Goal: Communication & Community: Answer question/provide support

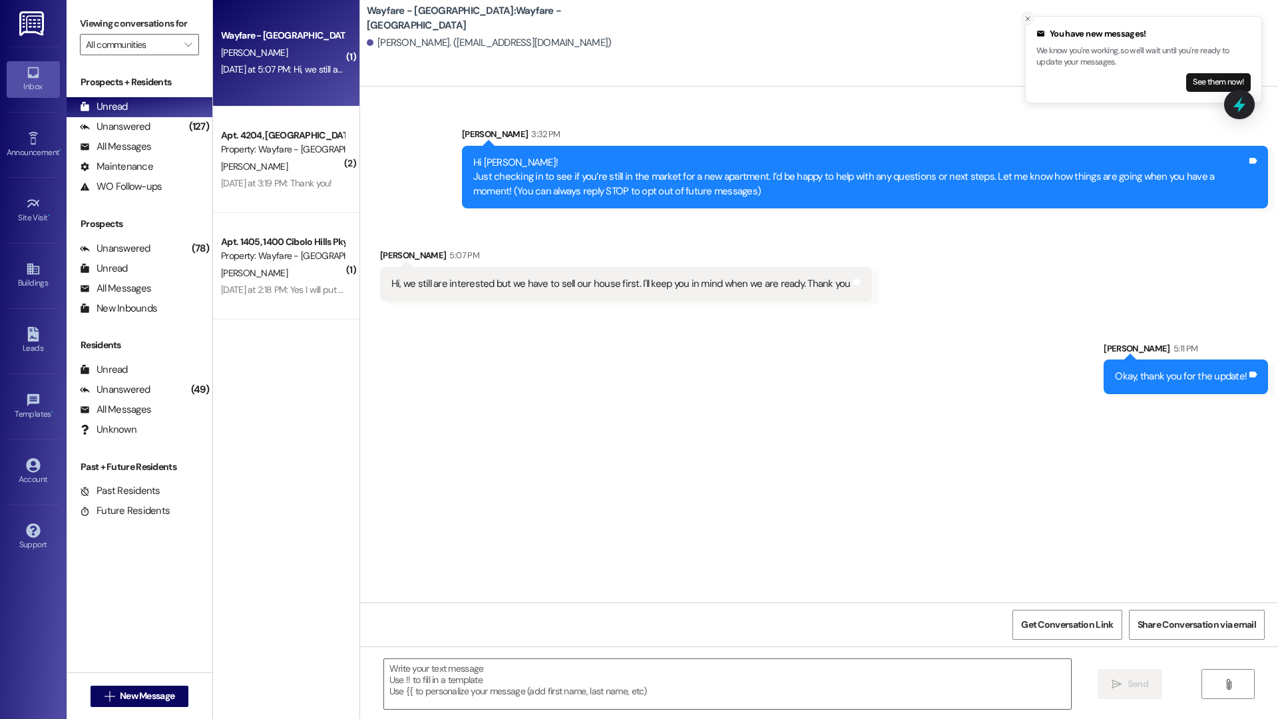
click at [1028, 21] on icon "Close toast" at bounding box center [1028, 19] width 8 height 8
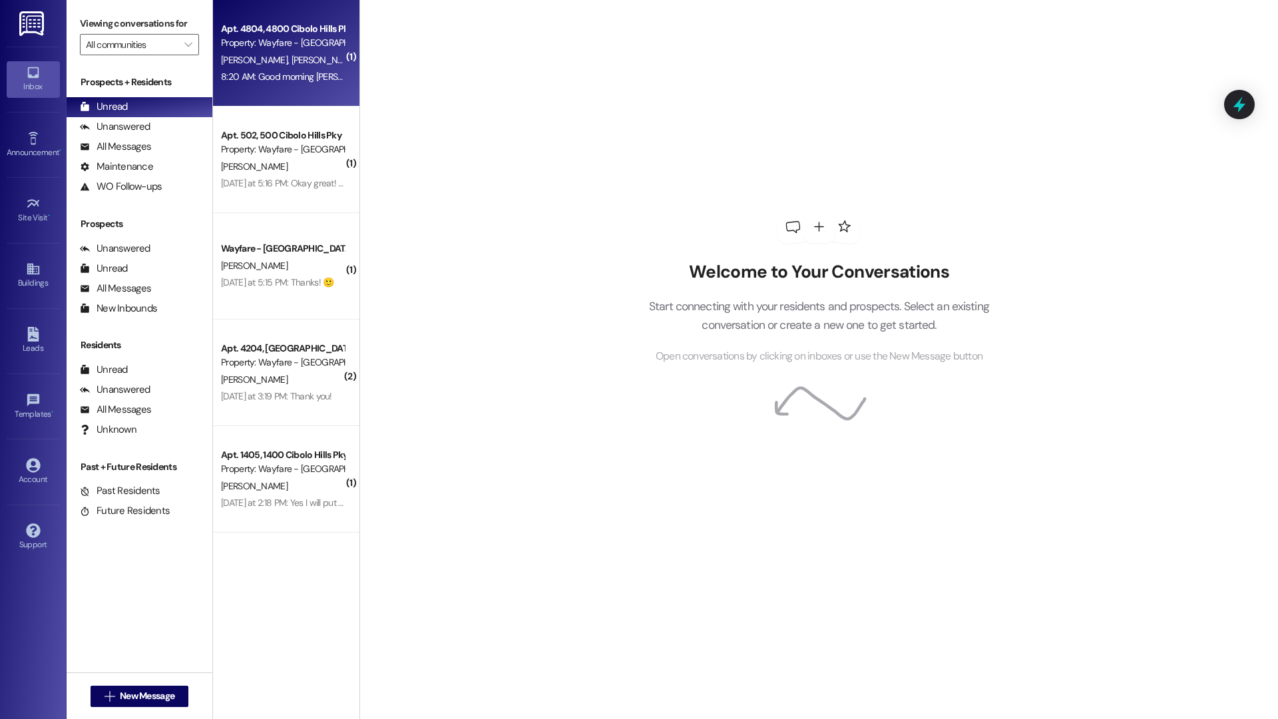
click at [268, 78] on div "8:20 AM: Good morning [PERSON_NAME]. Can you give us until [DATE]? Really [DATE…" at bounding box center [394, 77] width 347 height 12
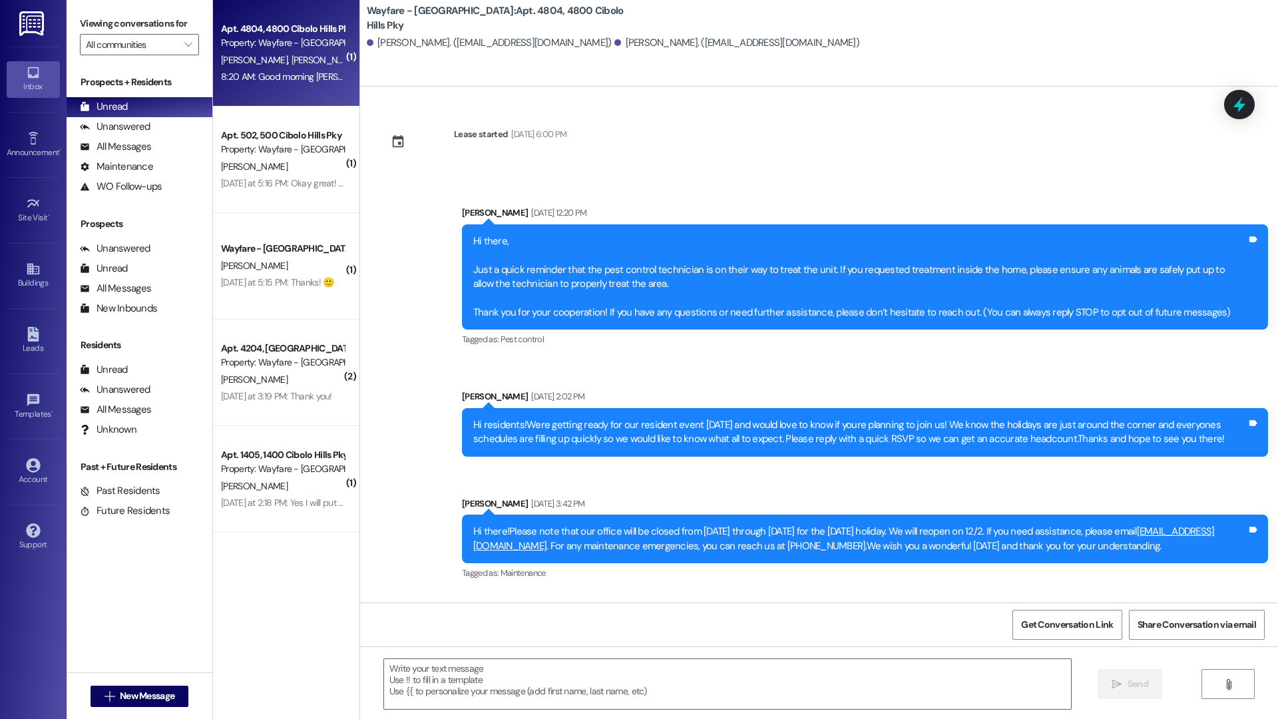
scroll to position [14976, 0]
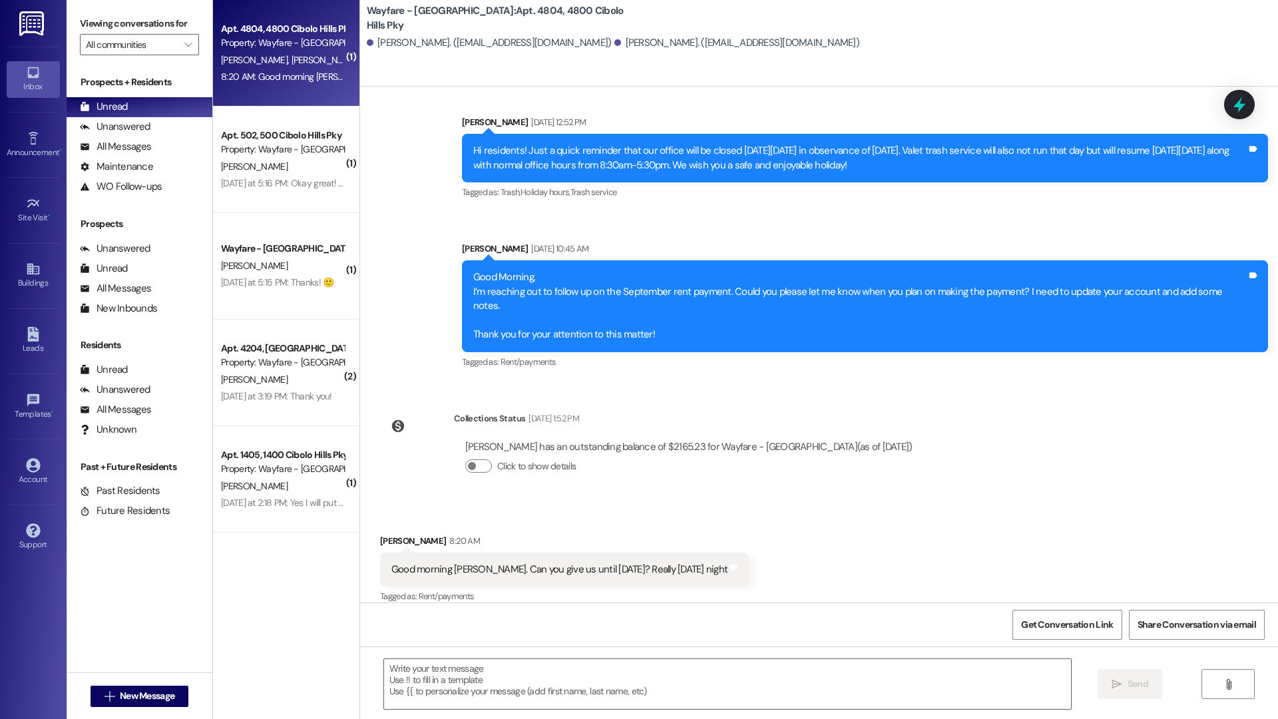
click at [400, 170] on div "Announcement, sent via SMS [PERSON_NAME] [DATE] 12:52 PM Hi residents! Just a q…" at bounding box center [819, 233] width 918 height 296
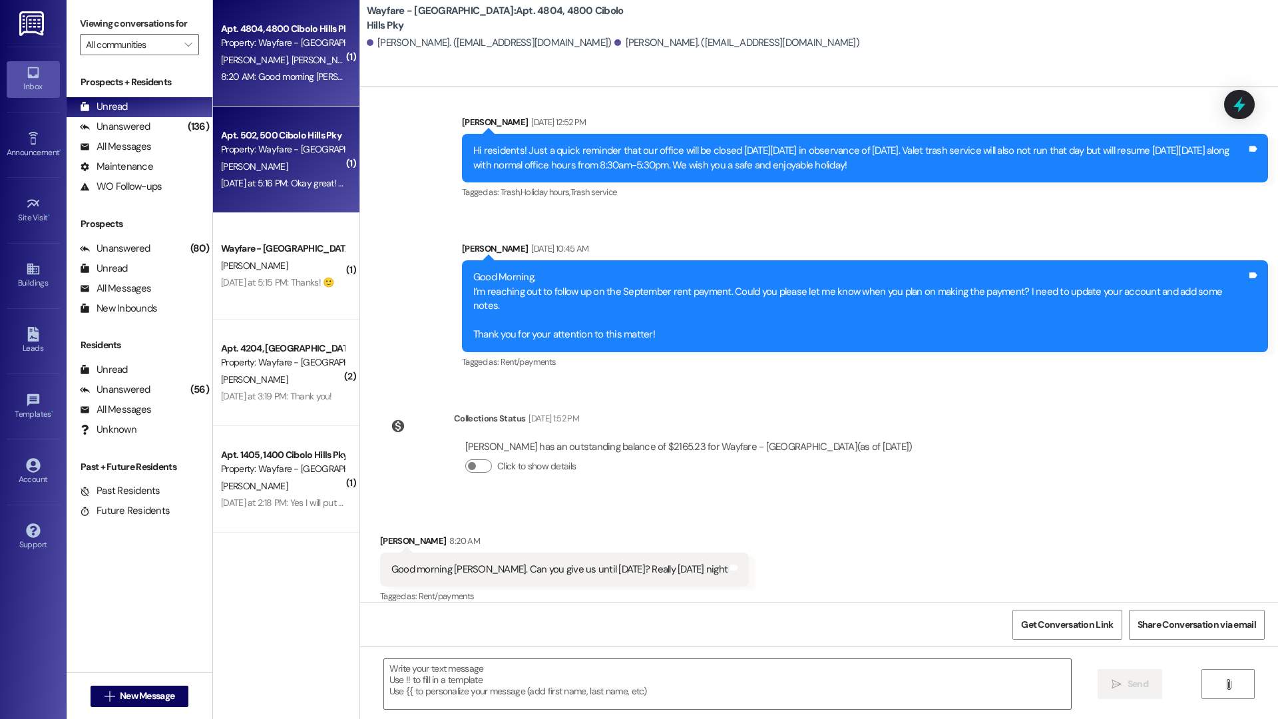
click at [296, 164] on div "[PERSON_NAME]" at bounding box center [283, 166] width 126 height 17
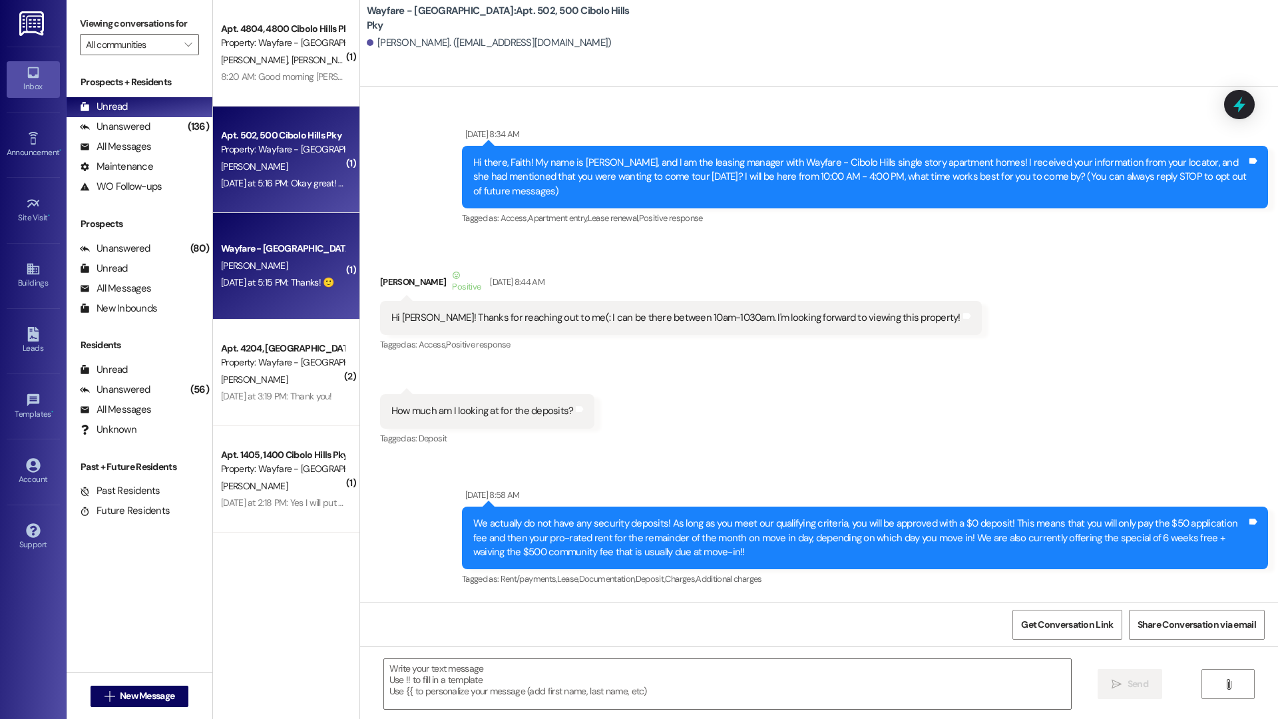
click at [268, 288] on div "[DATE] at 5:15 PM: Thanks! 🙂 [DATE] at 5:15 PM: Thanks! 🙂" at bounding box center [277, 282] width 113 height 12
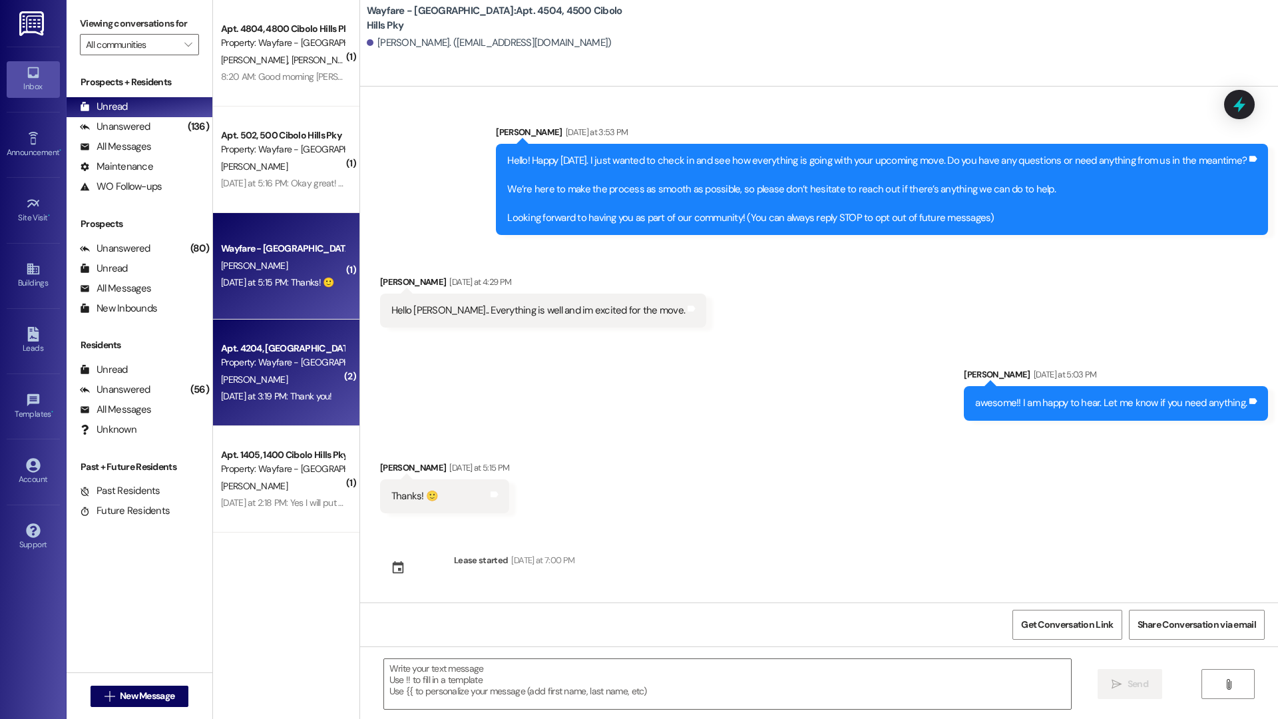
scroll to position [0, 0]
click at [272, 395] on div "[DATE] at 3:19 PM: Thank you! [DATE] at 3:19 PM: Thank you!" at bounding box center [276, 396] width 111 height 12
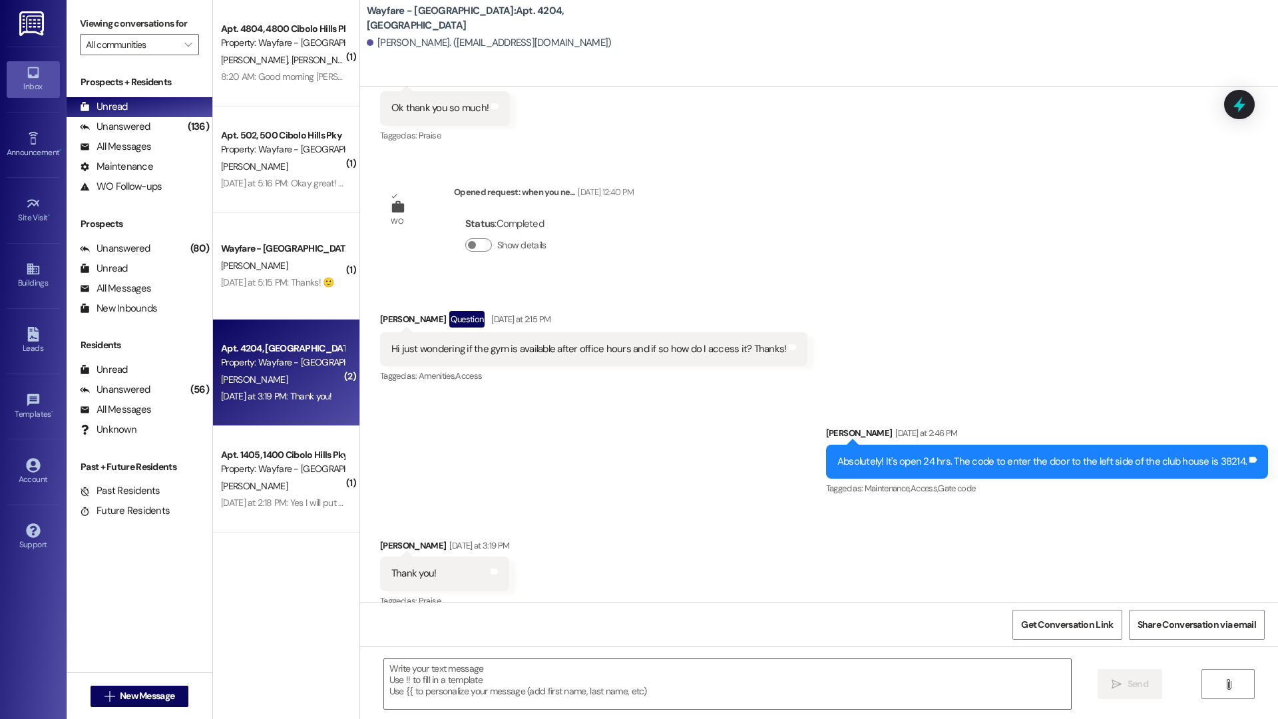
scroll to position [1205, 0]
